Goal: Manage account settings

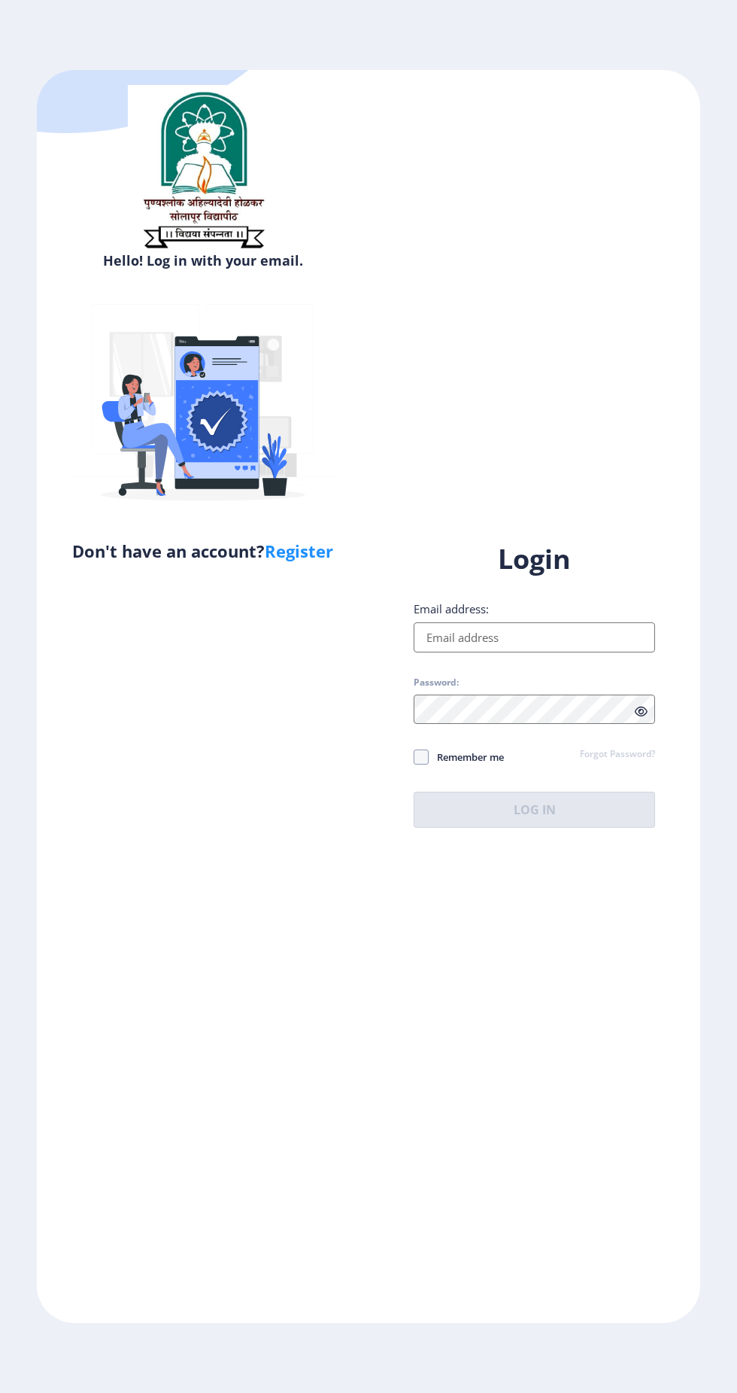
click at [600, 652] on input "Email address:" at bounding box center [535, 637] width 242 height 30
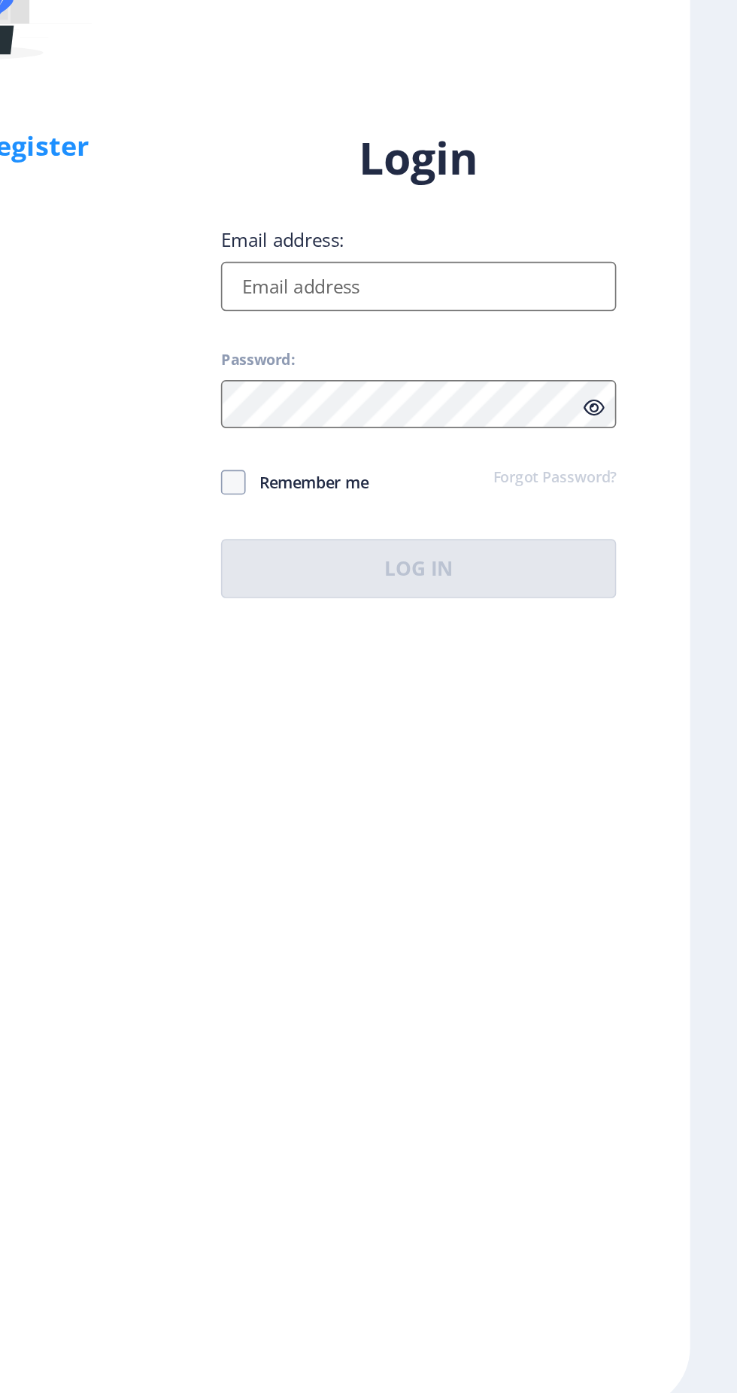
type input "[EMAIL_ADDRESS][DOMAIN_NAME]"
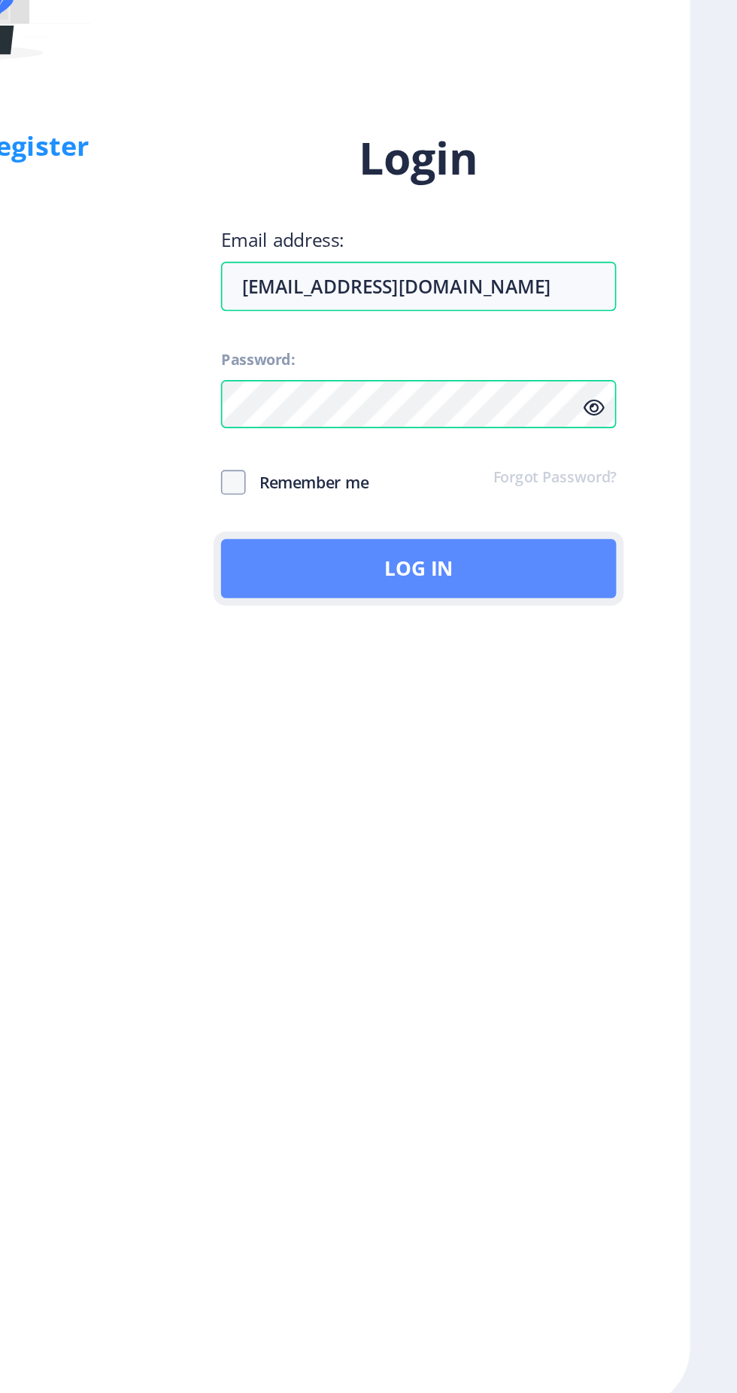
click at [591, 828] on button "Log In" at bounding box center [535, 810] width 242 height 36
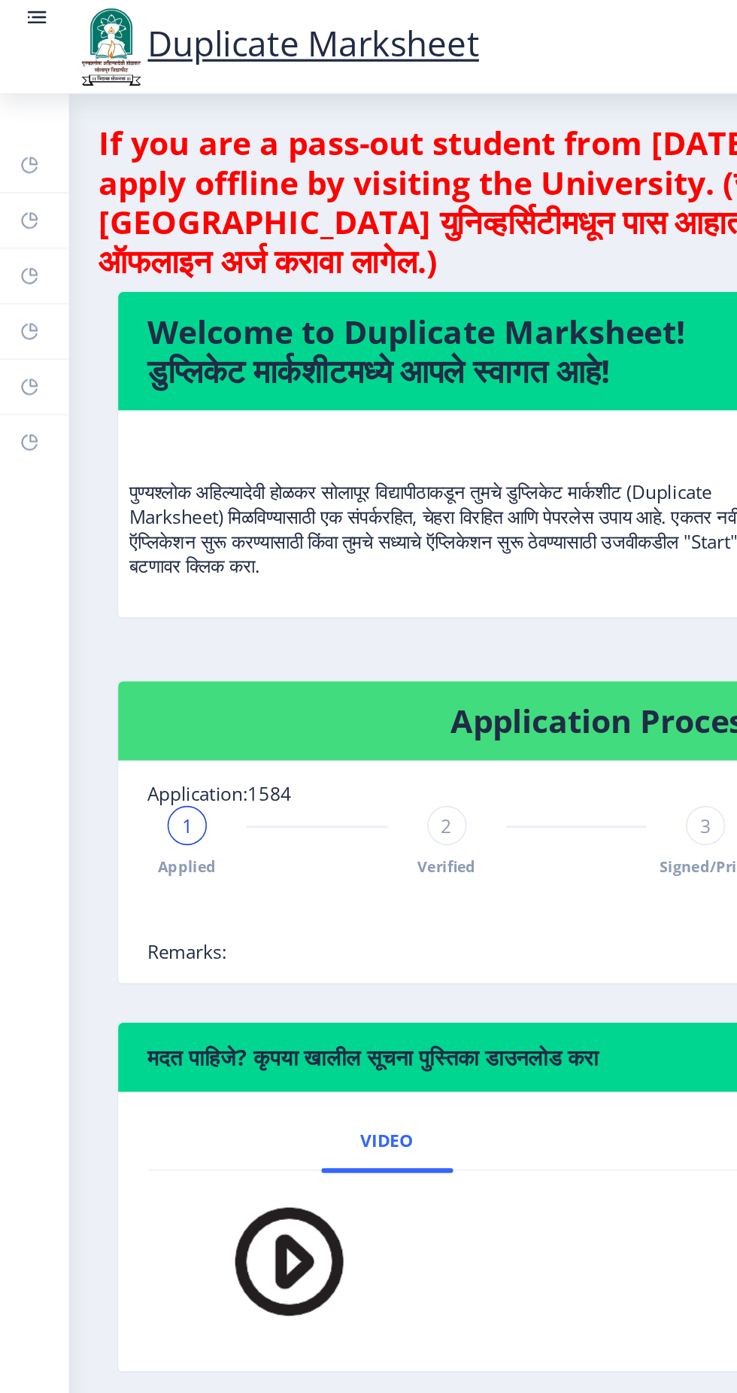
click at [263, 519] on div "2 Verified" at bounding box center [273, 514] width 24 height 44
click at [20, 266] on rect at bounding box center [18, 270] width 12 height 12
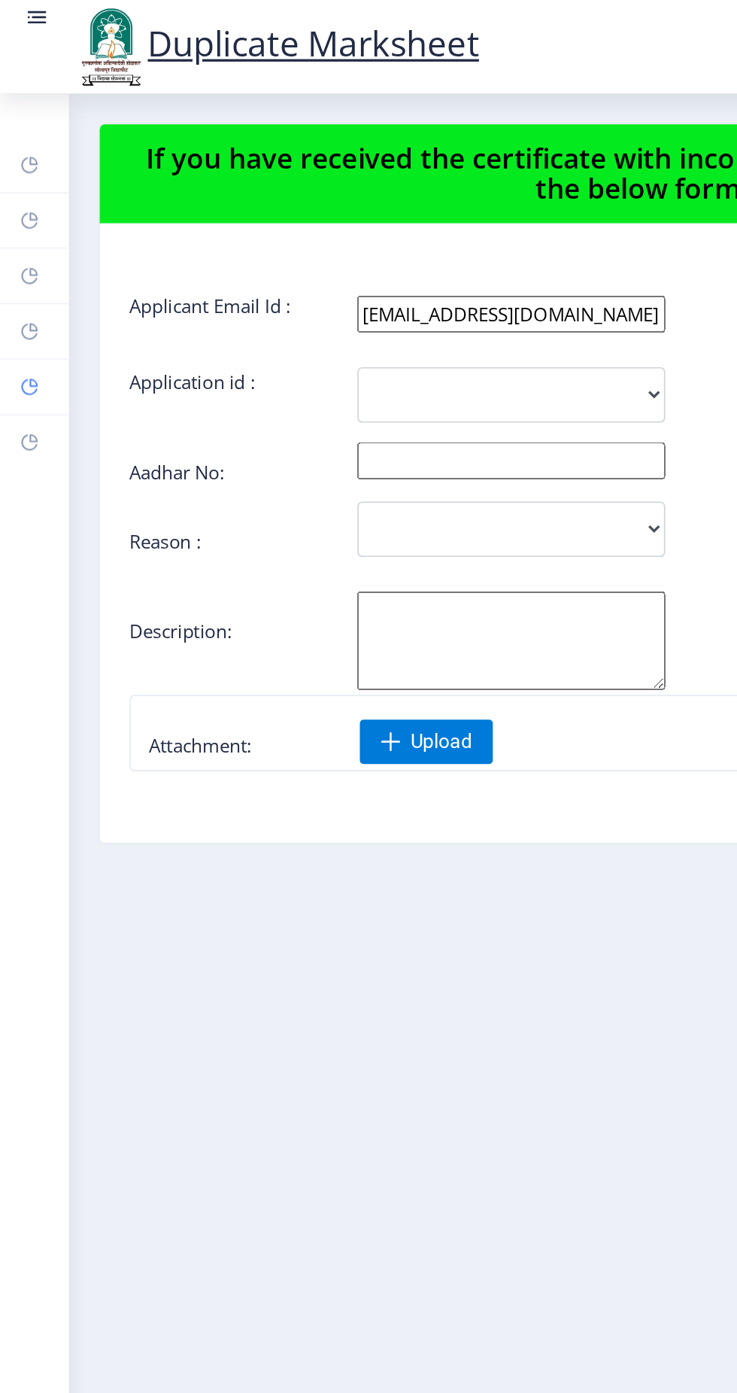
click at [22, 234] on icon at bounding box center [20, 233] width 5 height 5
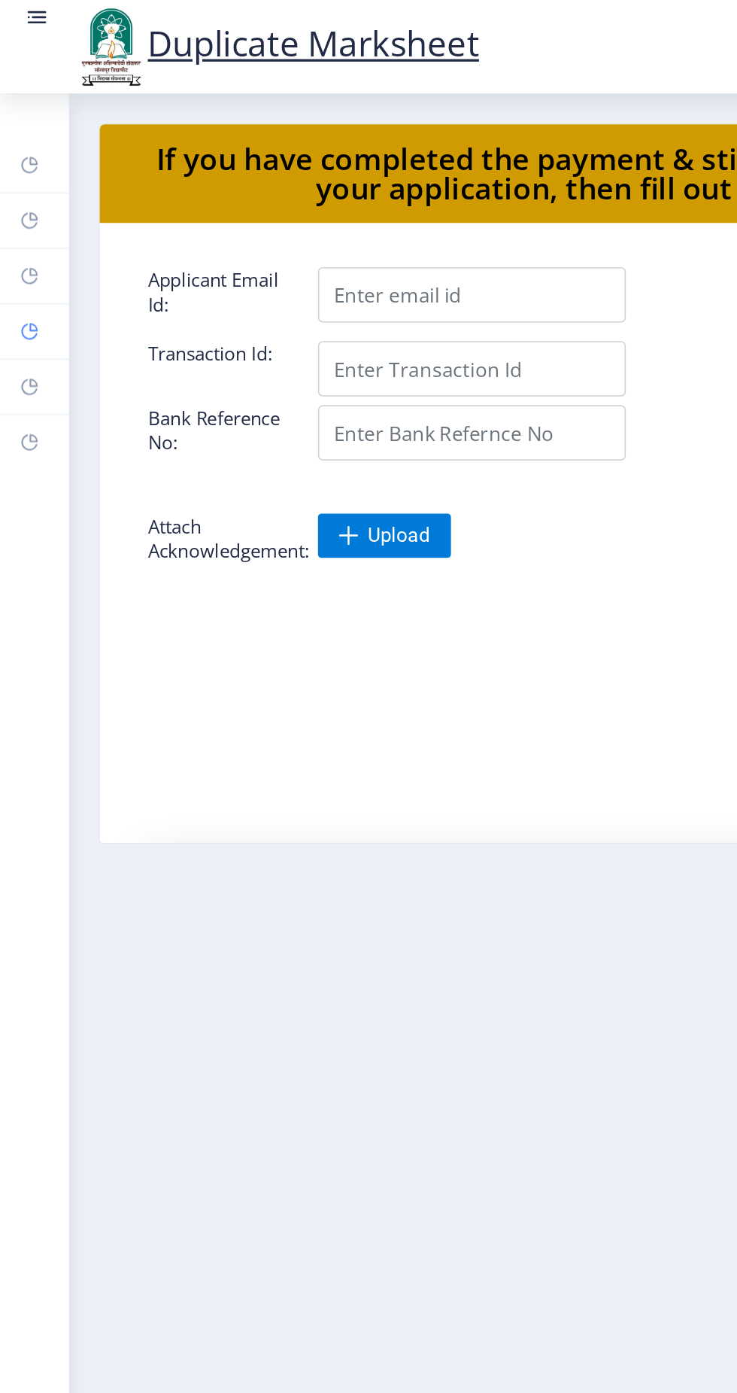
click at [21, 201] on icon at bounding box center [20, 199] width 5 height 5
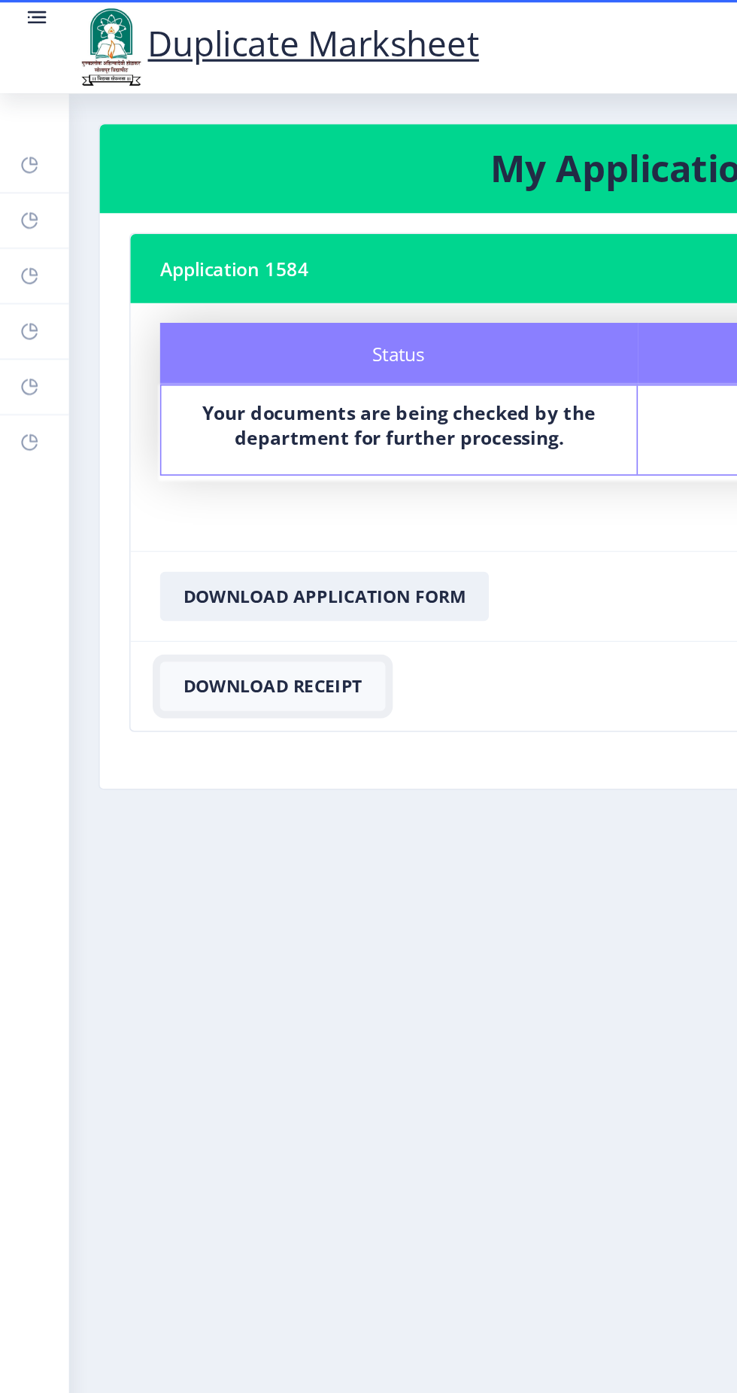
click at [193, 414] on button "Download Receipt" at bounding box center [167, 419] width 138 height 30
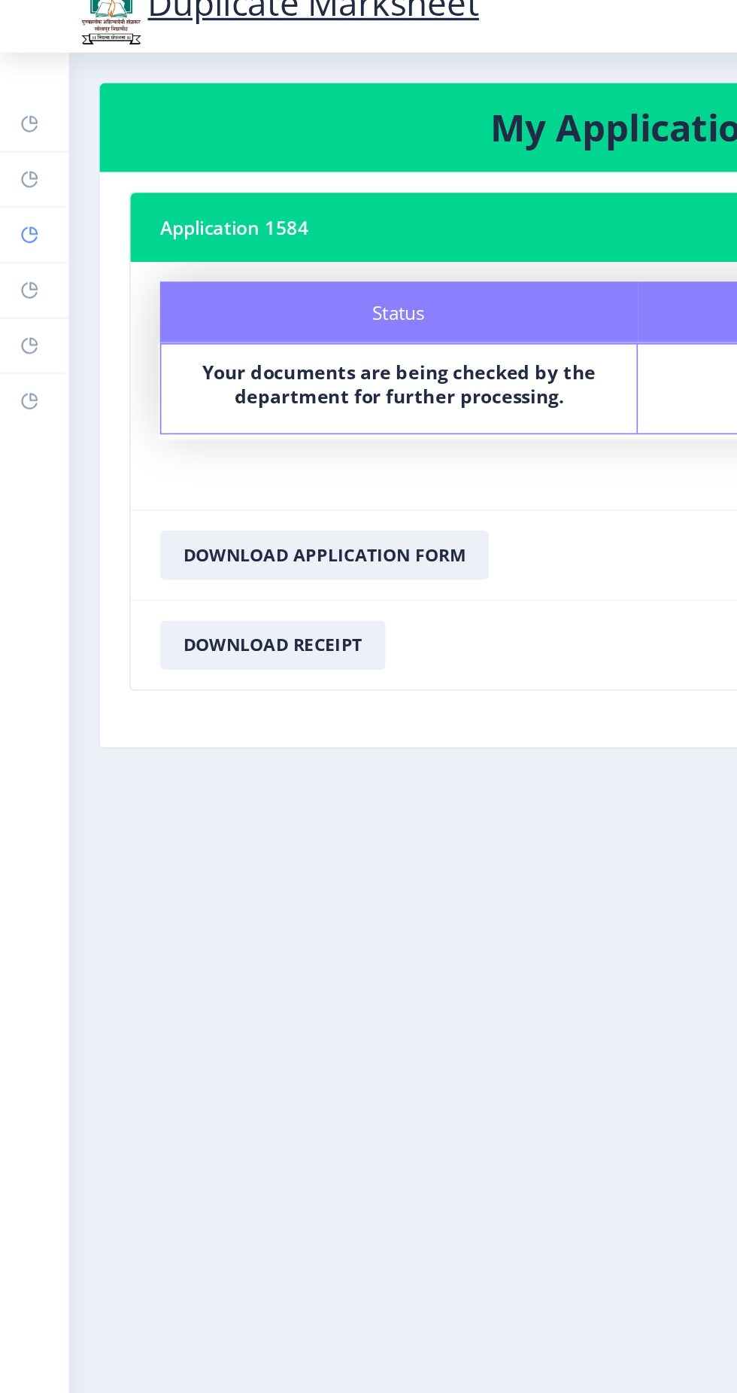
click at [20, 172] on icon at bounding box center [18, 169] width 10 height 10
select select
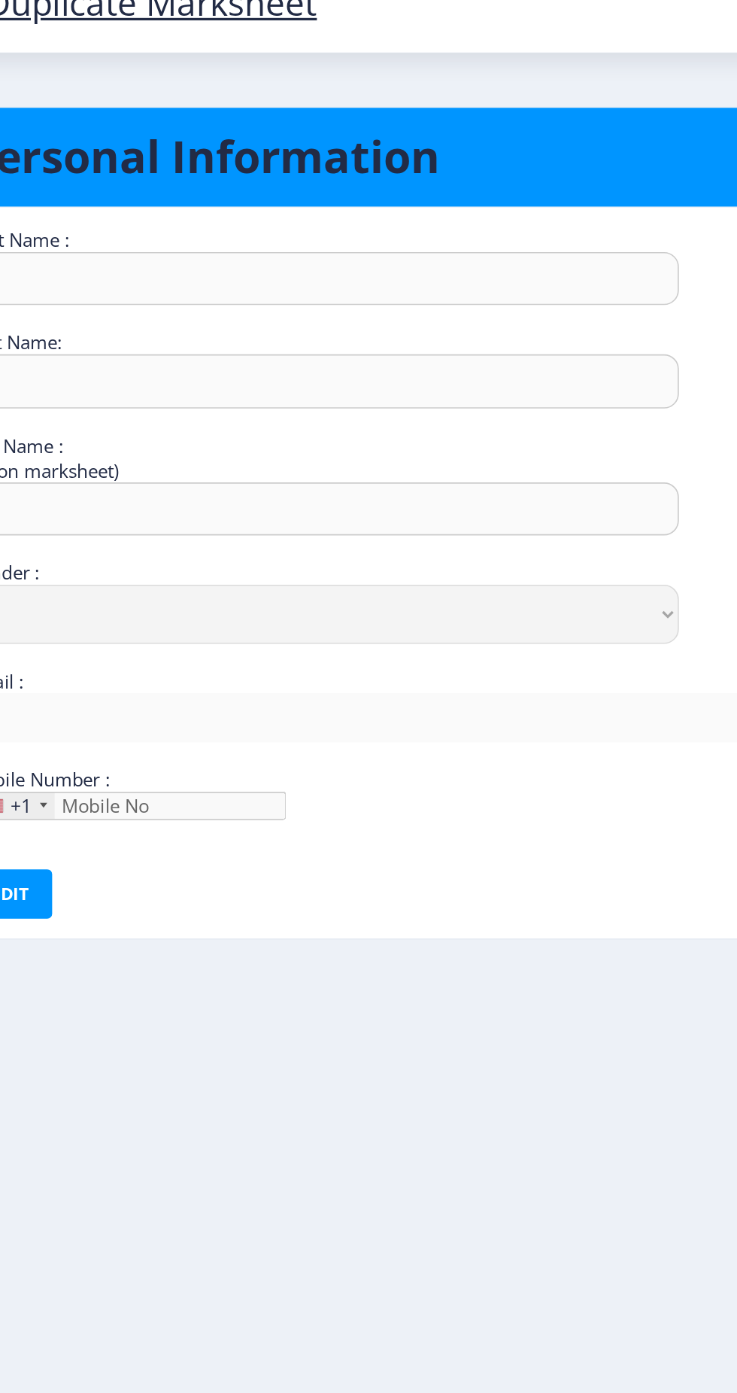
type input "[PERSON_NAME]"
type input "Pawar"
type input "Pawar [PERSON_NAME]"
select select "[DEMOGRAPHIC_DATA]"
type input "[EMAIL_ADDRESS][DOMAIN_NAME]"
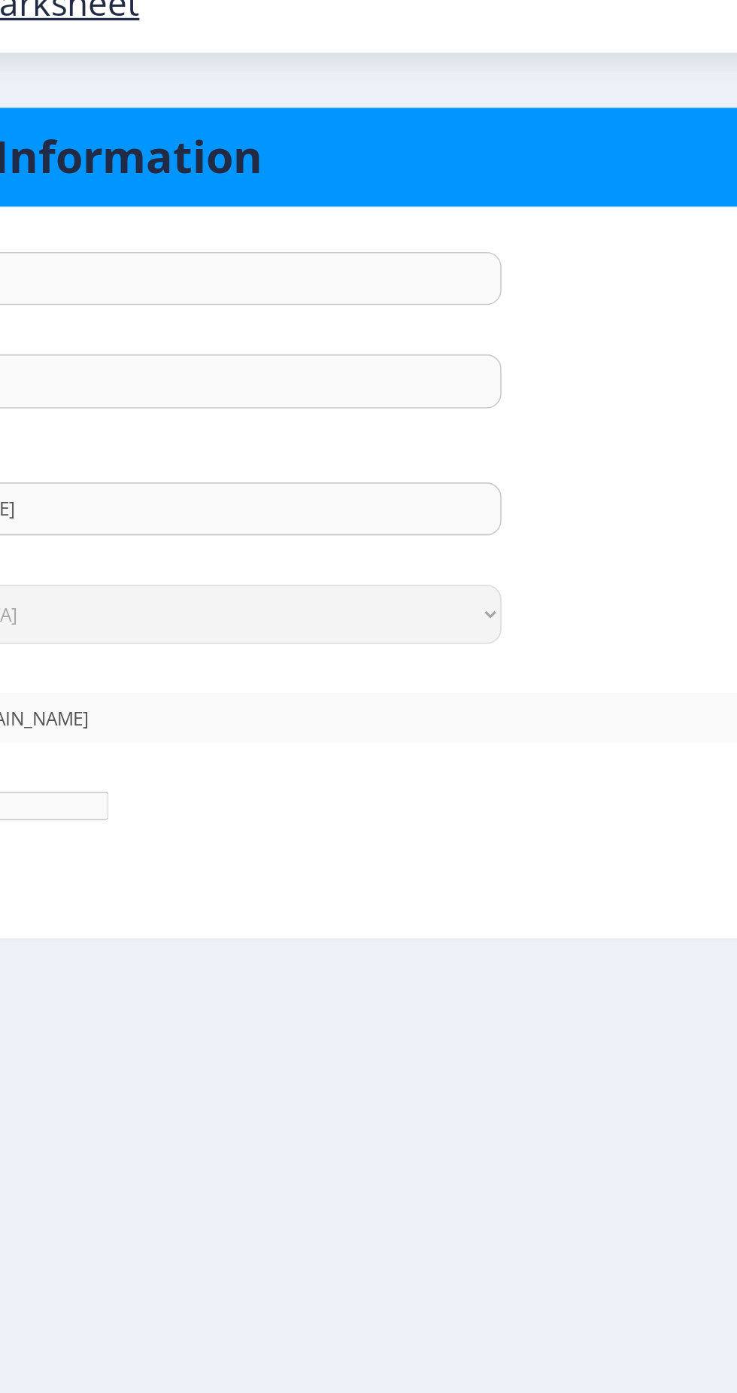
type input "[PHONE_NUMBER]"
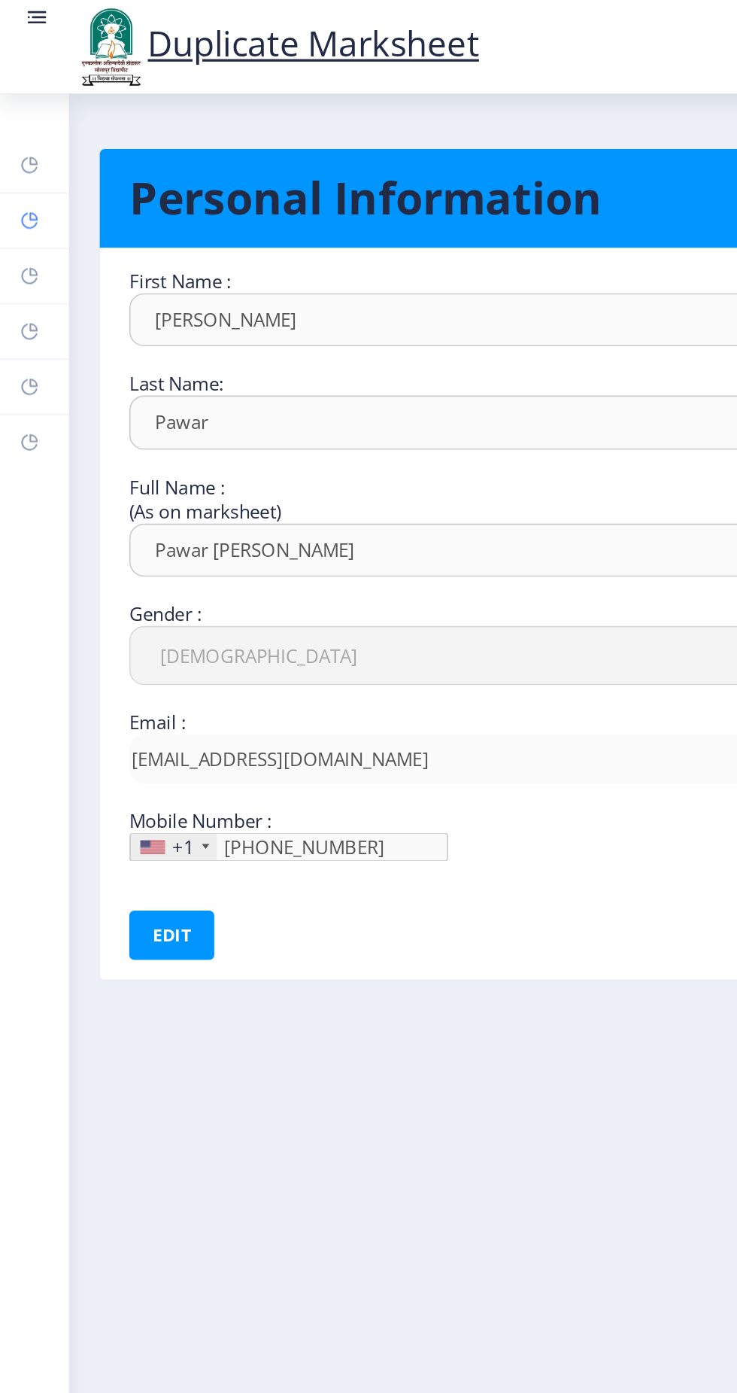
click at [17, 143] on link "Help/FAQ" at bounding box center [21, 134] width 42 height 33
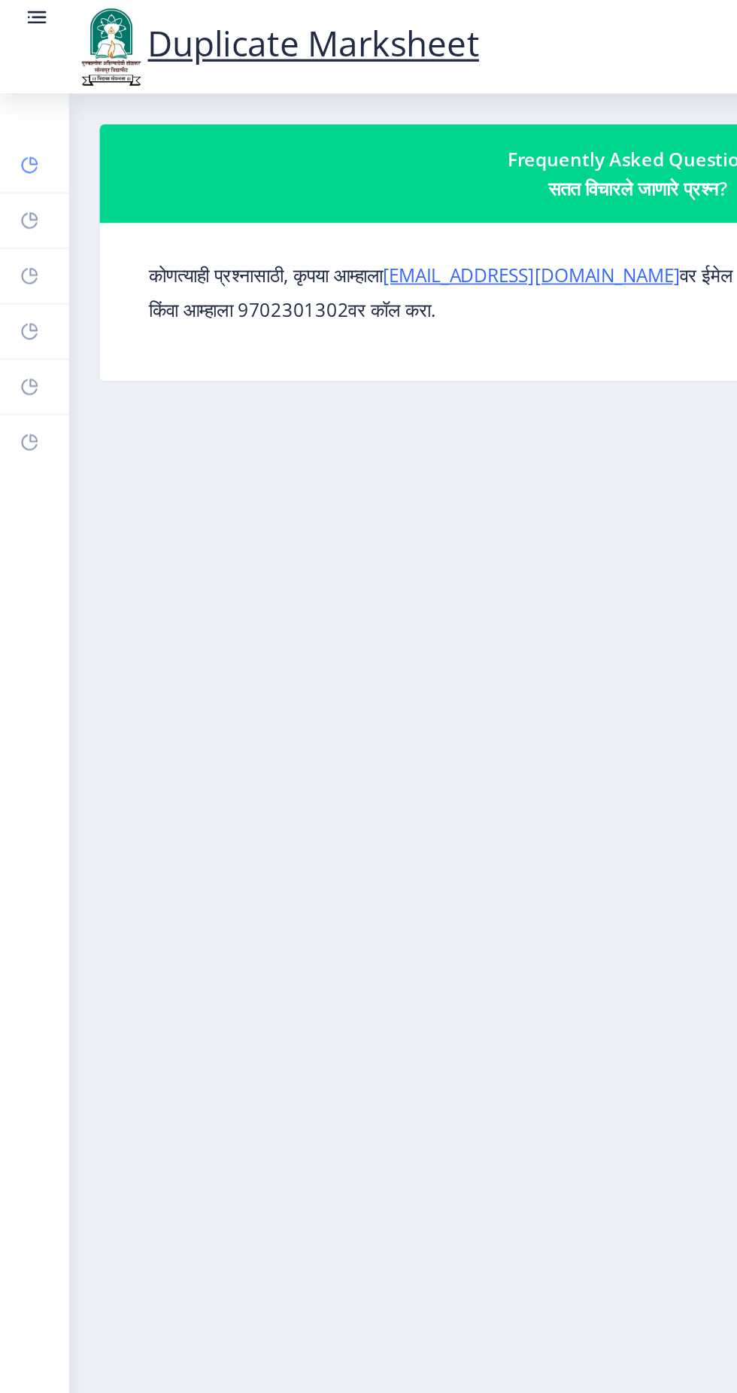
click at [20, 98] on rect at bounding box center [18, 101] width 12 height 12
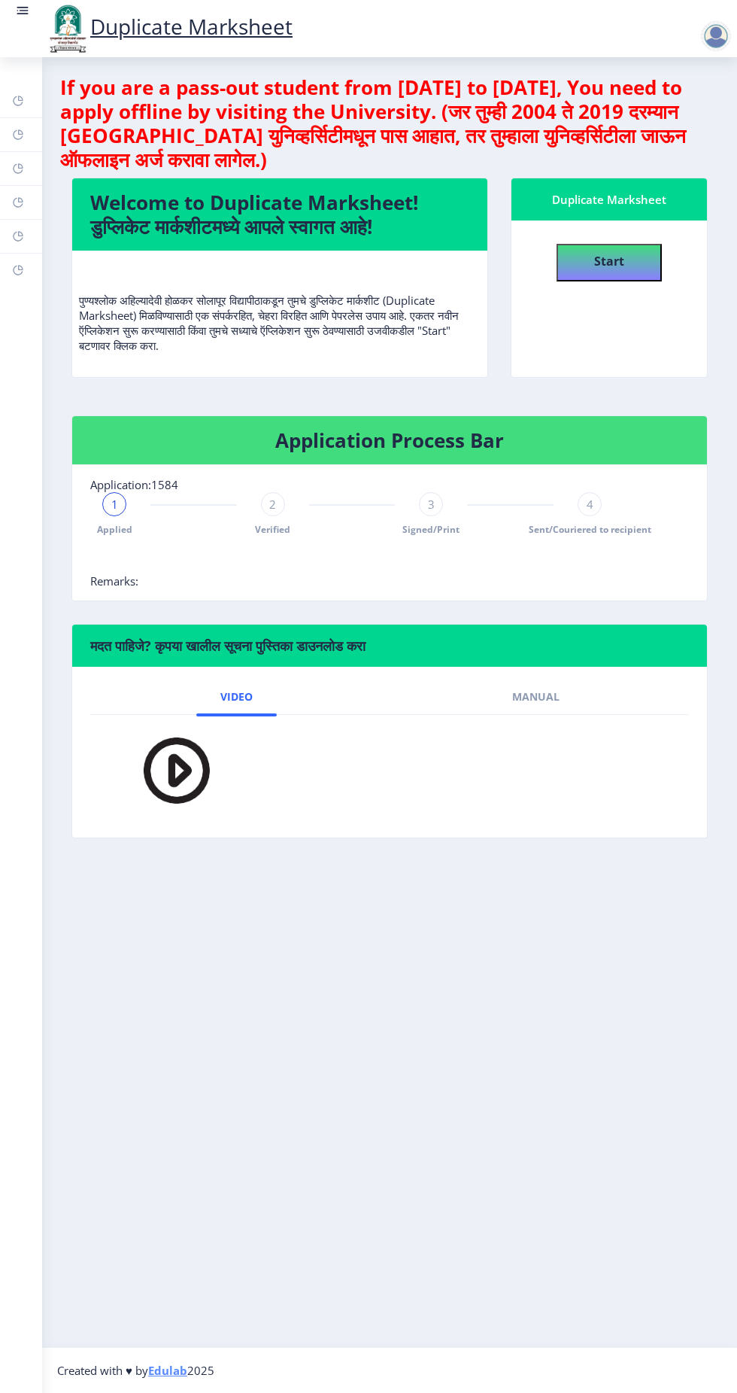
click at [597, 515] on div "4 Sent/Couriered to recipient" at bounding box center [590, 514] width 24 height 44
click at [594, 513] on div "4" at bounding box center [590, 504] width 24 height 24
click at [441, 528] on span "Signed/Print" at bounding box center [431, 529] width 57 height 13
click at [288, 528] on span "Verified" at bounding box center [272, 529] width 35 height 13
click at [272, 503] on span "2" at bounding box center [272, 504] width 7 height 15
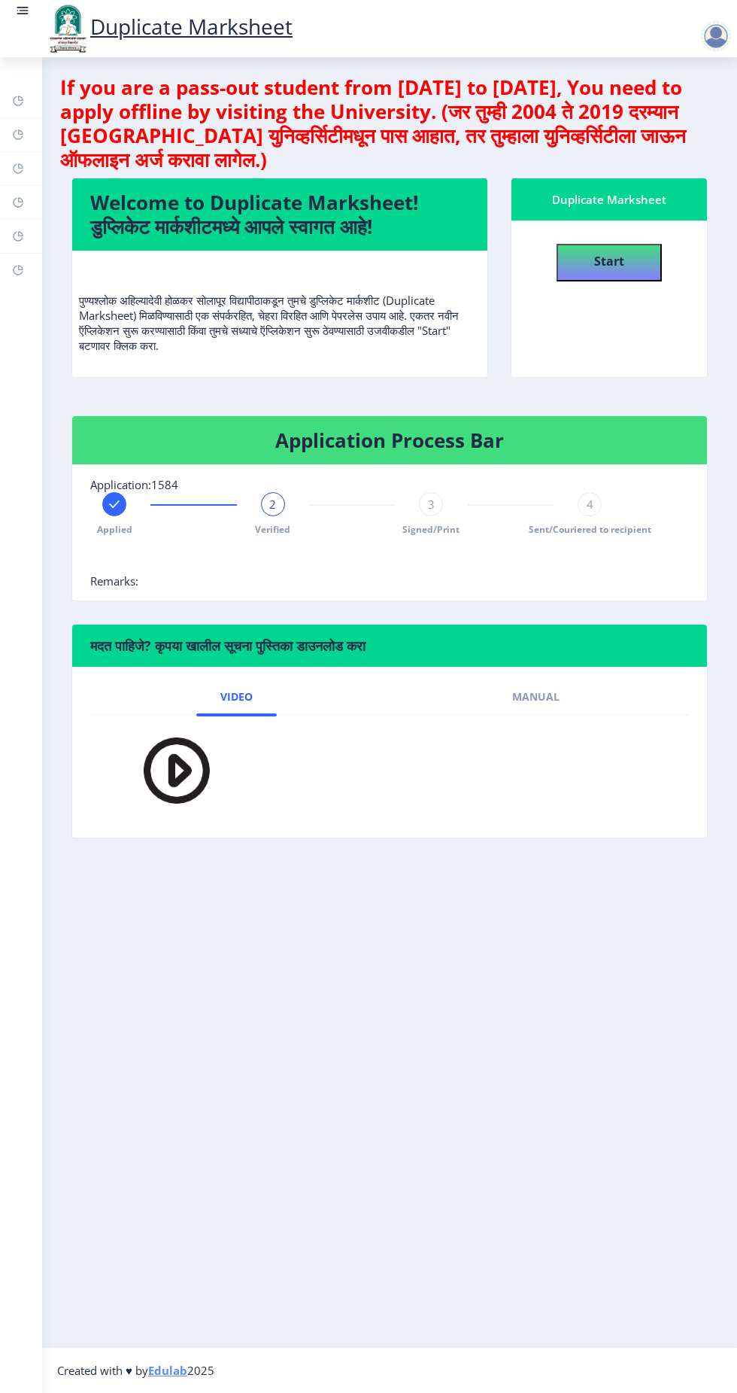
click at [426, 511] on div "3" at bounding box center [431, 504] width 24 height 24
click at [597, 504] on div "4" at bounding box center [590, 504] width 24 height 24
click at [24, 11] on rect at bounding box center [24, 11] width 9 height 2
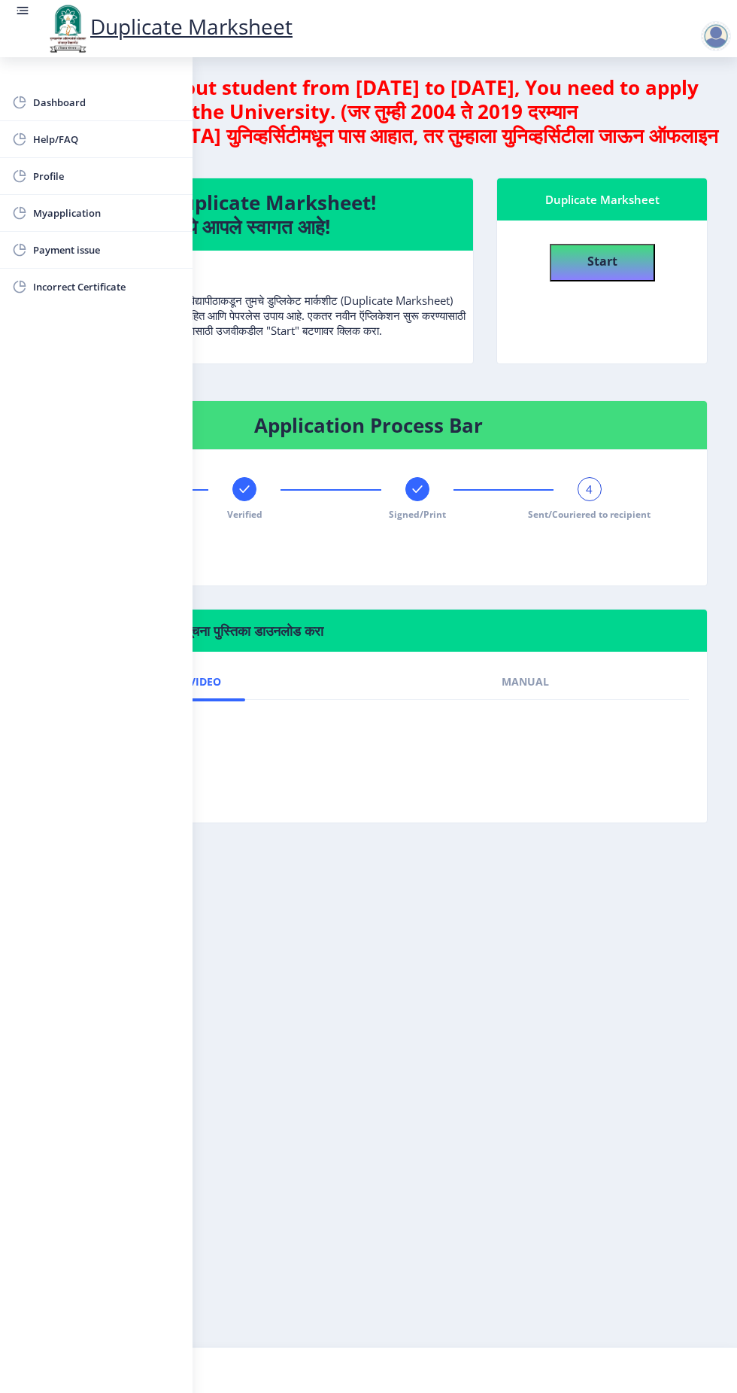
click at [49, 15] on img at bounding box center [67, 28] width 45 height 51
click at [65, 285] on span "Incorrect Certificate" at bounding box center [106, 287] width 147 height 18
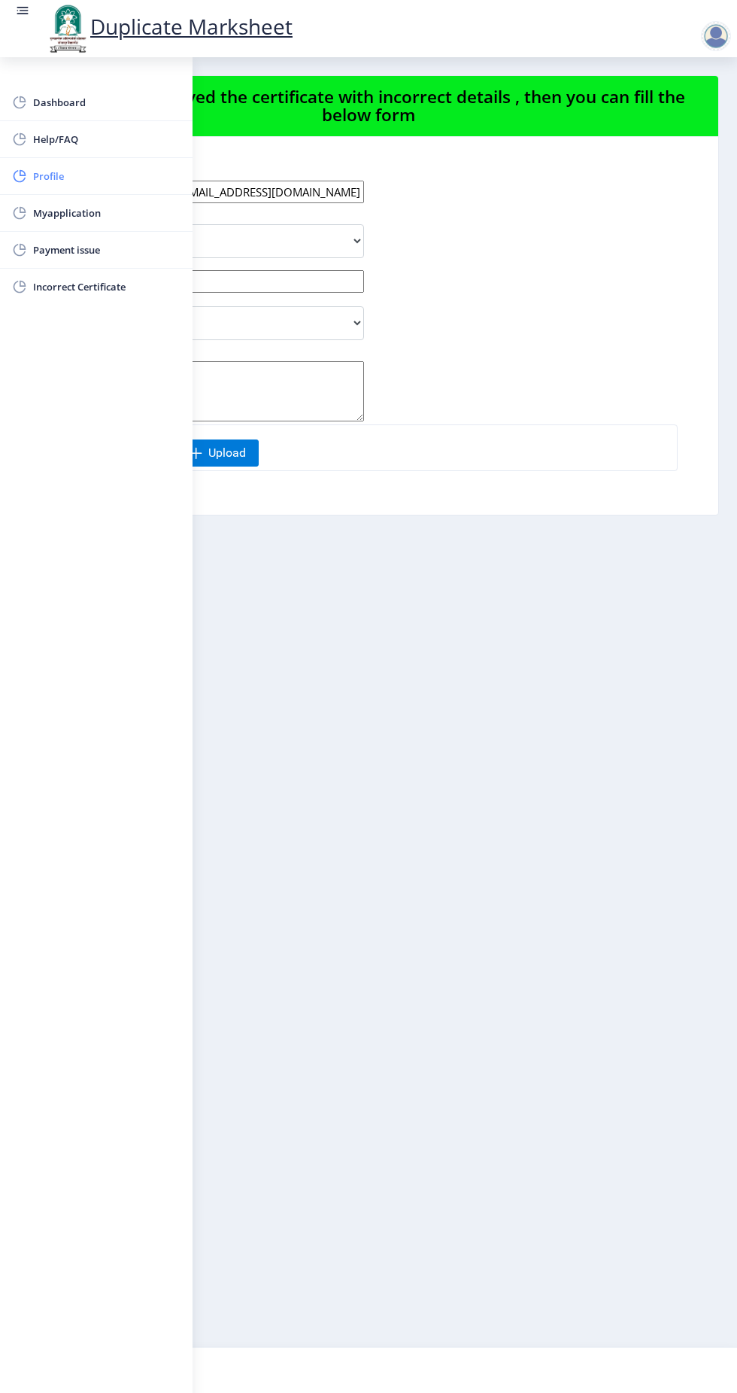
click at [41, 178] on span "Profile" at bounding box center [106, 176] width 147 height 18
select select
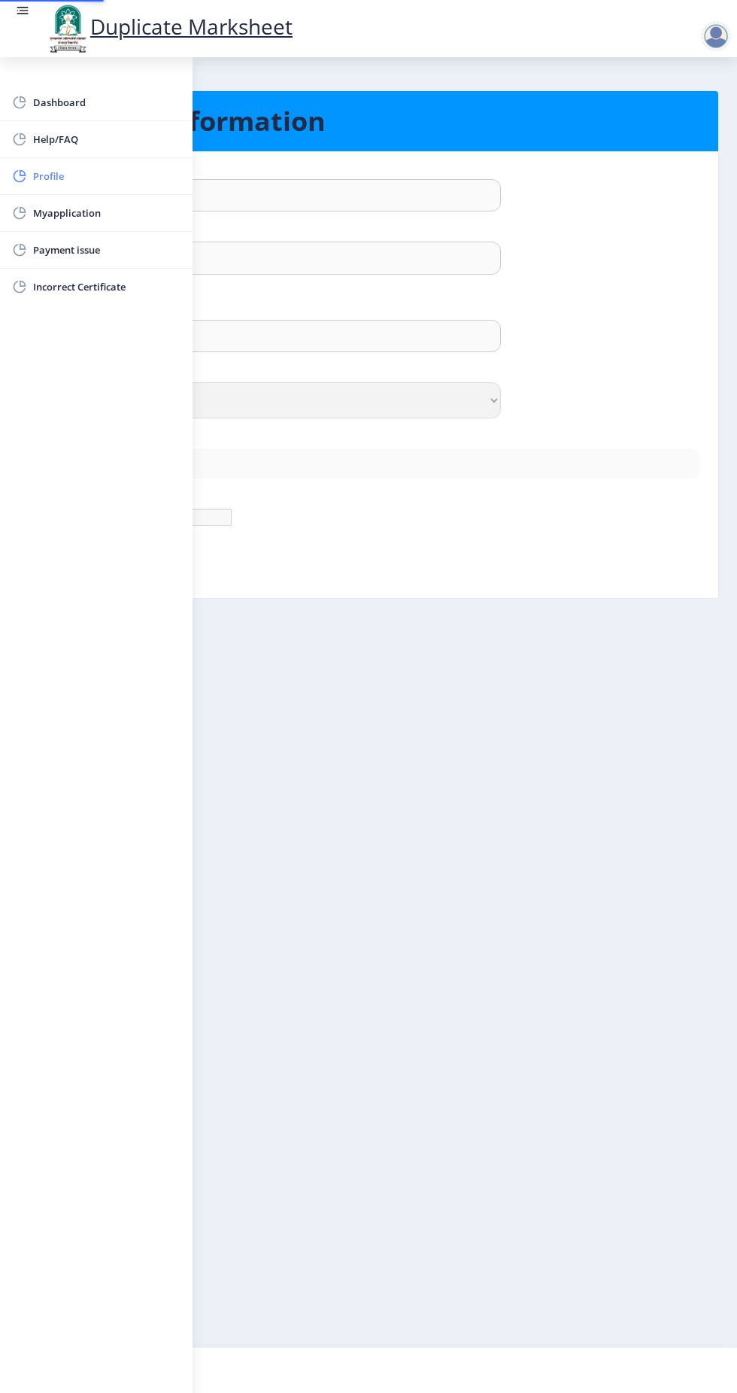
type input "[PERSON_NAME]"
type input "Pawar"
type input "Pawar [PERSON_NAME]"
select select "[DEMOGRAPHIC_DATA]"
type input "[EMAIL_ADDRESS][DOMAIN_NAME]"
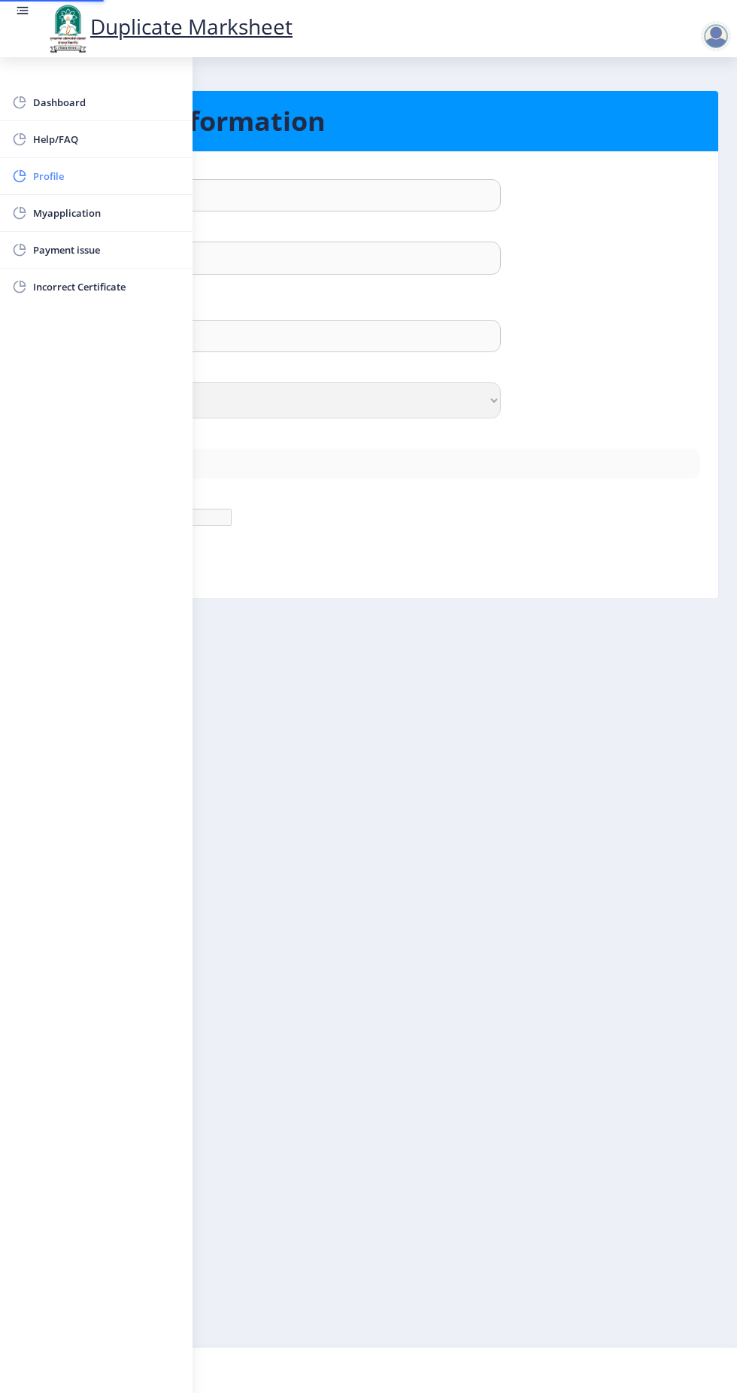
type input "9112612532"
click at [299, 437] on div "Email :" at bounding box center [369, 440] width 686 height 15
click at [23, 208] on rect at bounding box center [19, 212] width 15 height 15
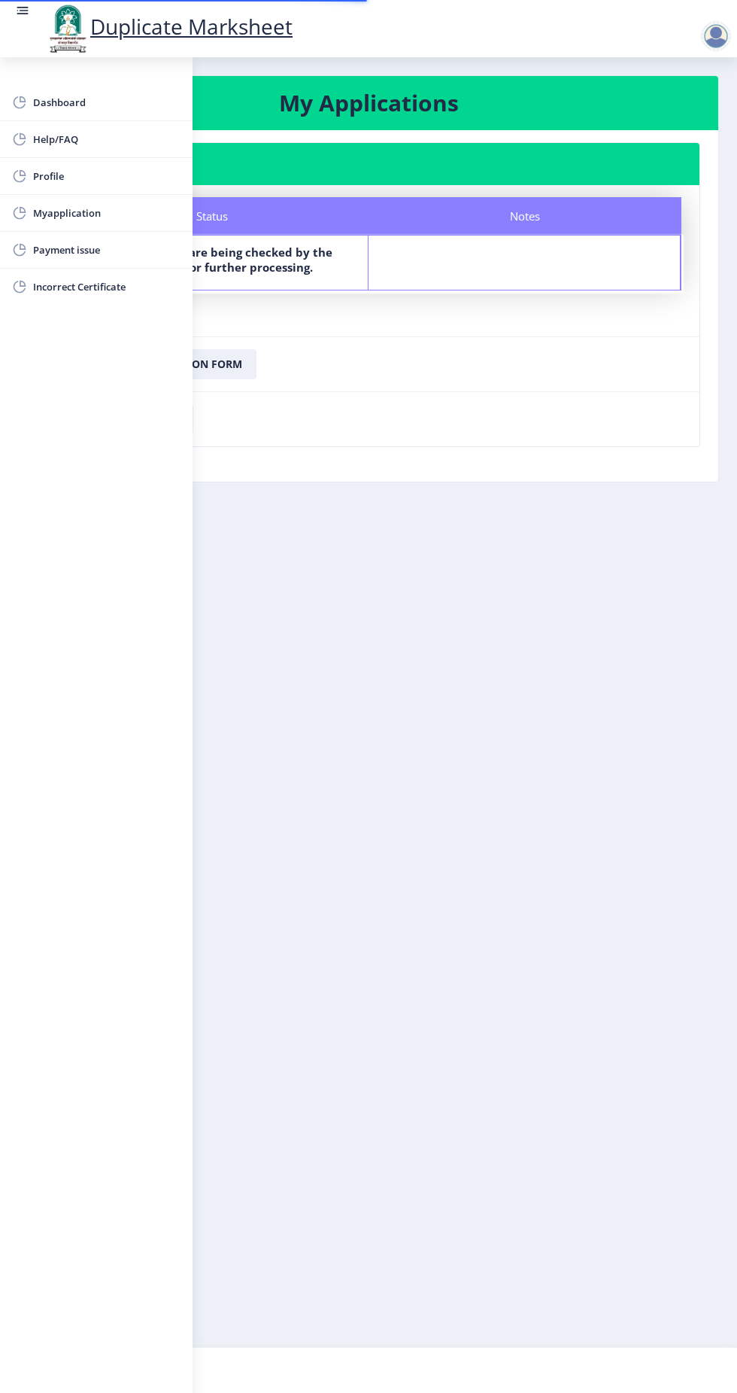
click at [525, 835] on nb-layout-column "My Applications Application 1584 Status Notes Status Your documents are being c…" at bounding box center [368, 702] width 737 height 1290
click at [269, 489] on nb-layout-column "My Applications Application 1584 Status Notes Status Your documents are being c…" at bounding box center [368, 702] width 737 height 1290
click at [22, 11] on rect at bounding box center [24, 11] width 9 height 2
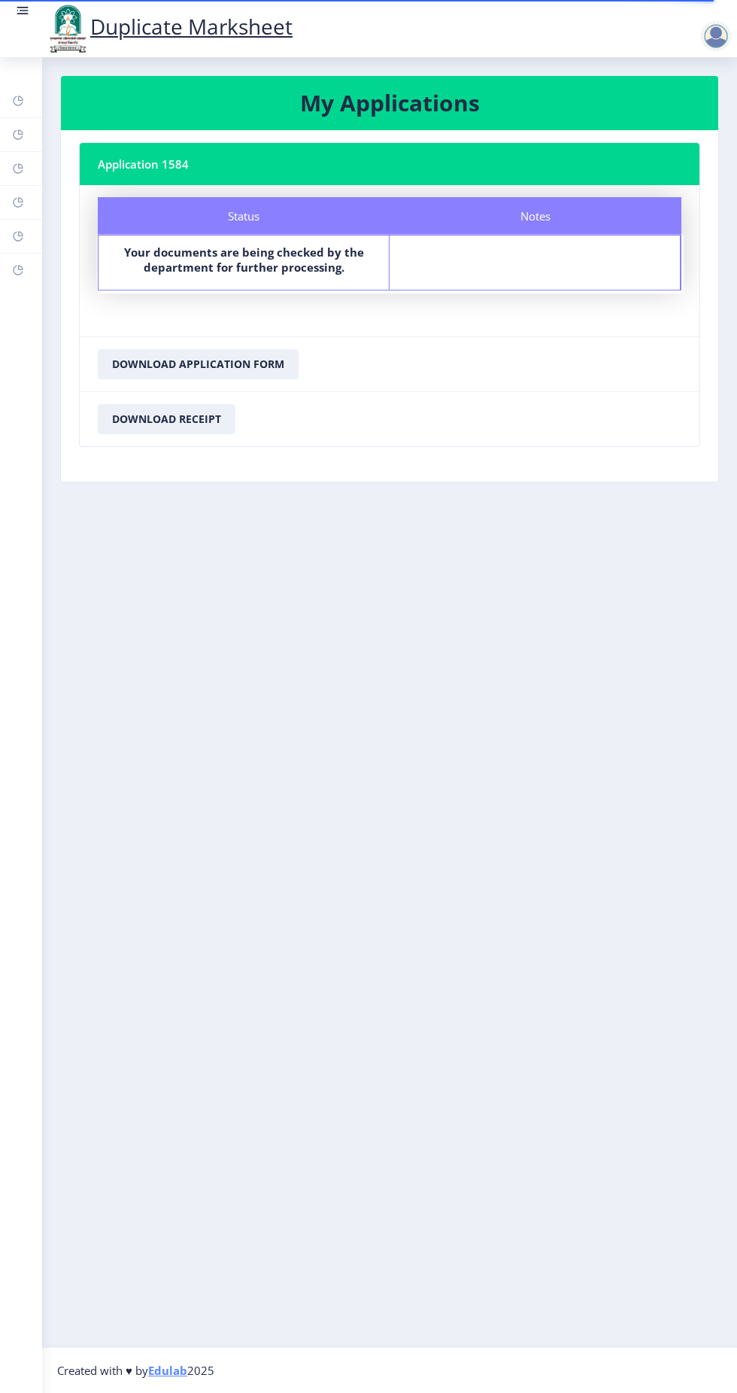
select select
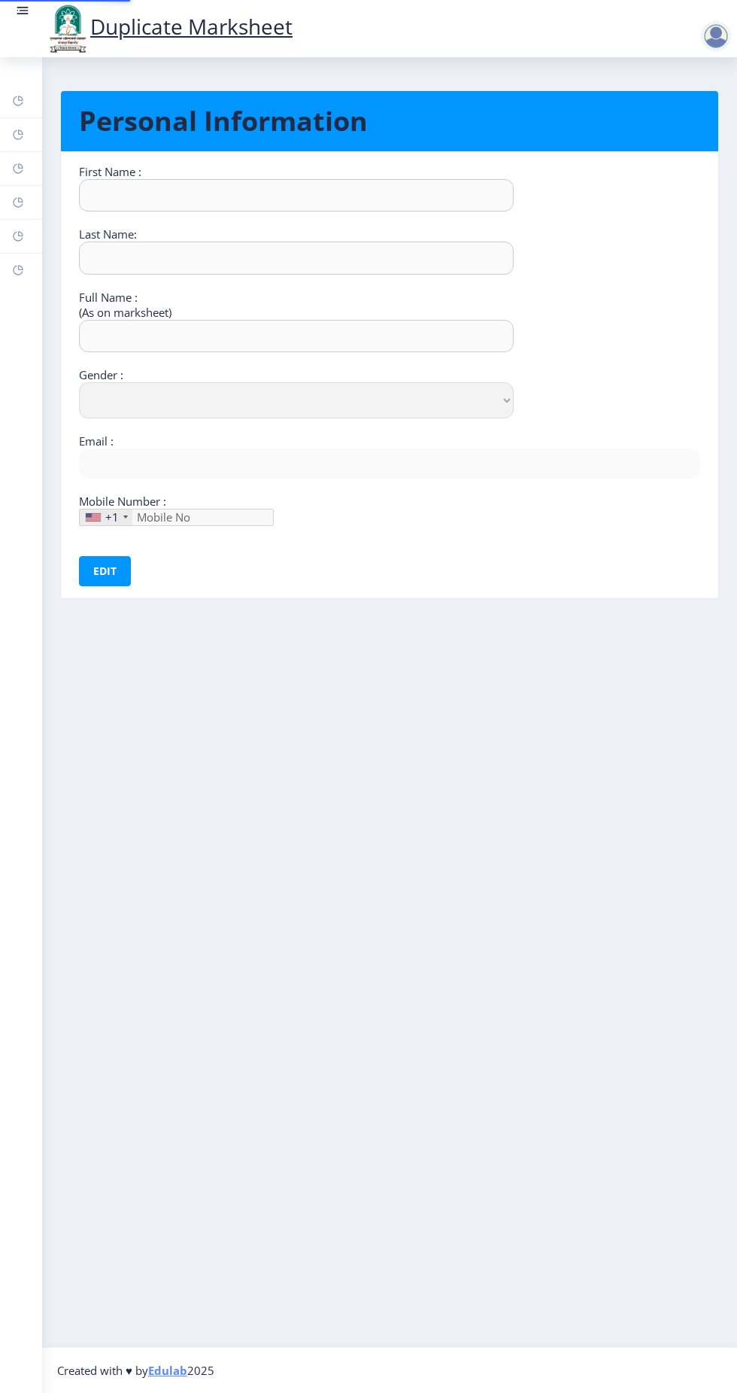
type input "[PERSON_NAME]"
type input "Pawar"
type input "Pawar [PERSON_NAME]"
select select "[DEMOGRAPHIC_DATA]"
type input "[EMAIL_ADDRESS][DOMAIN_NAME]"
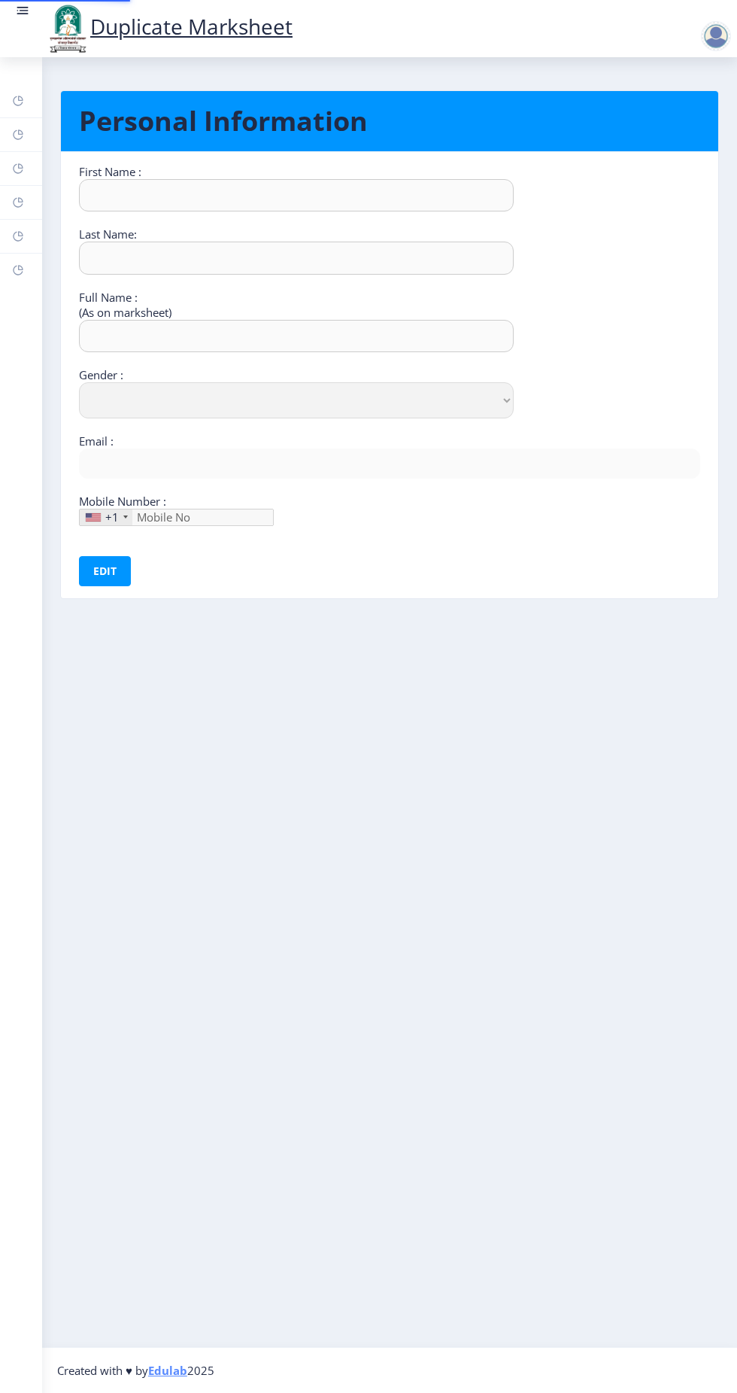
type input "9112612532"
